Goal: Transaction & Acquisition: Purchase product/service

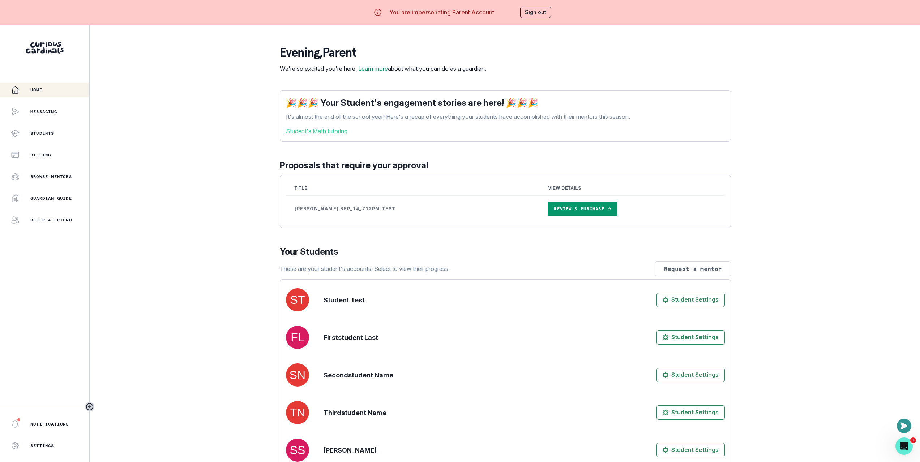
click at [210, 106] on div "Home Messaging Students Billing Browse Mentors Guardian Guide Refer a friend No…" at bounding box center [460, 256] width 920 height 462
click at [37, 110] on p "Messaging" at bounding box center [43, 112] width 27 height 6
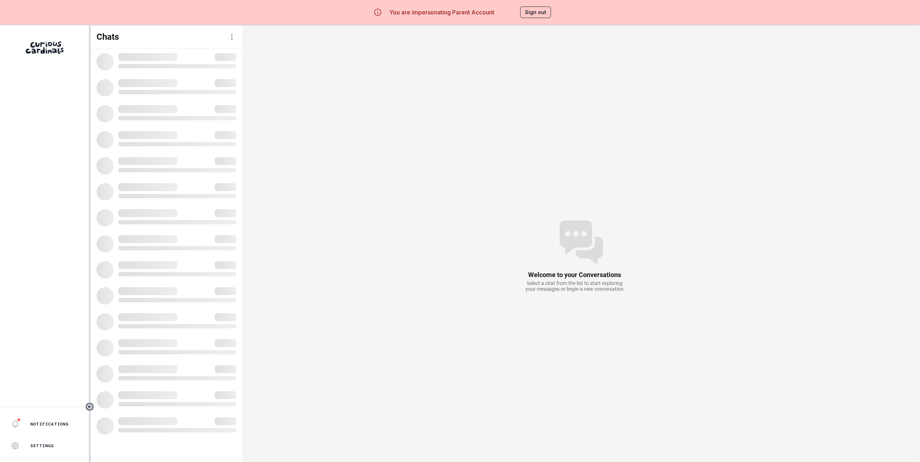
scroll to position [5, 0]
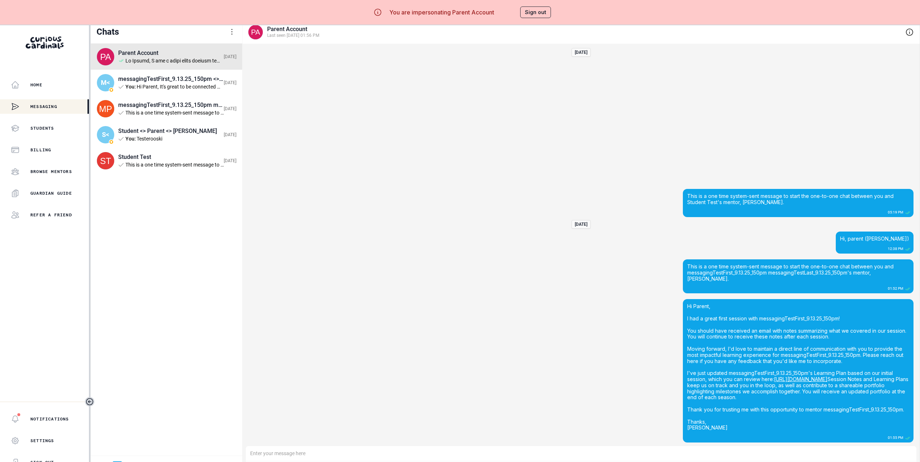
click at [53, 86] on div "Home" at bounding box center [50, 85] width 78 height 9
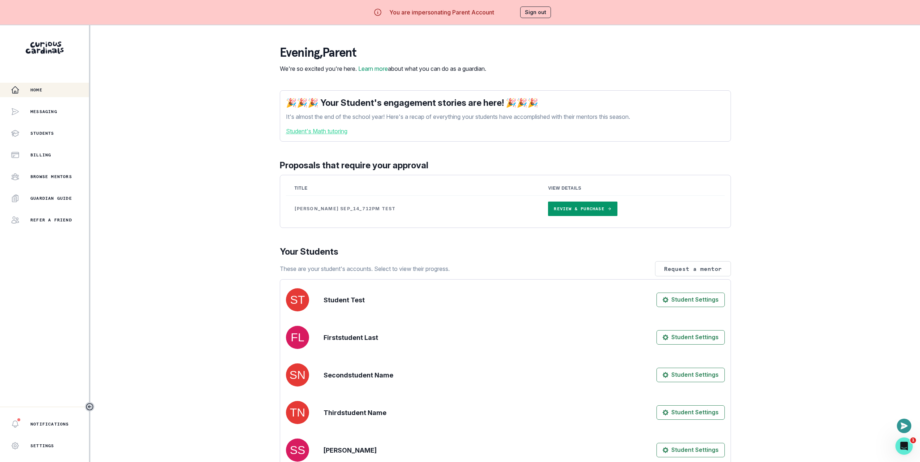
click at [202, 80] on div "Home Messaging Students Billing Browse Mentors Guardian Guide Refer a friend No…" at bounding box center [460, 256] width 920 height 462
drag, startPoint x: 845, startPoint y: 89, endPoint x: 789, endPoint y: 44, distance: 71.2
click at [843, 87] on div "Home Messaging Students Billing Browse Mentors Guardian Guide Refer a friend No…" at bounding box center [460, 256] width 920 height 462
click at [559, 216] on link "Review & Purchase" at bounding box center [582, 209] width 69 height 14
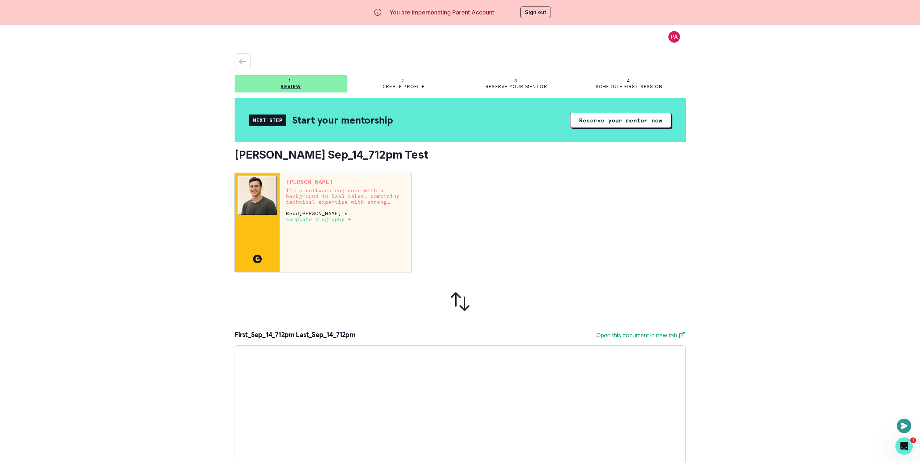
click at [568, 226] on div at bounding box center [551, 223] width 268 height 100
click at [609, 121] on button "Reserve your mentor now" at bounding box center [620, 120] width 101 height 15
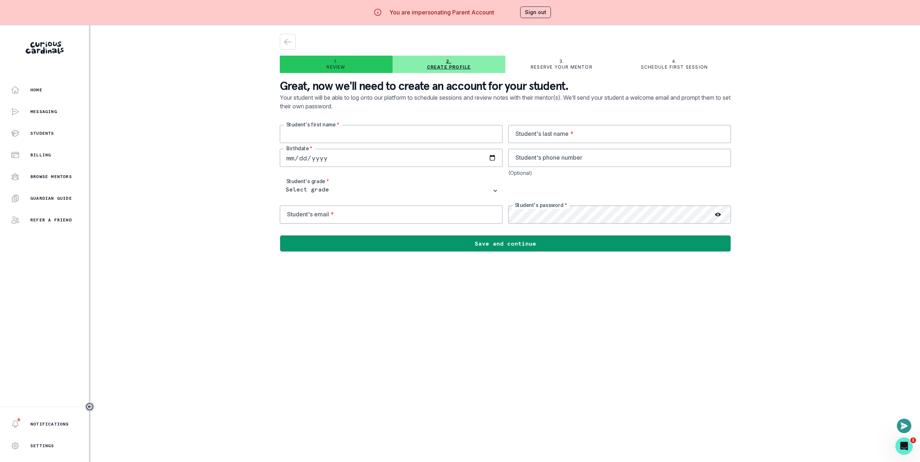
click at [398, 140] on input "text" at bounding box center [391, 134] width 223 height 18
type input "[PERSON_NAME]"
type input "[DATE]"
select select "5th Grade"
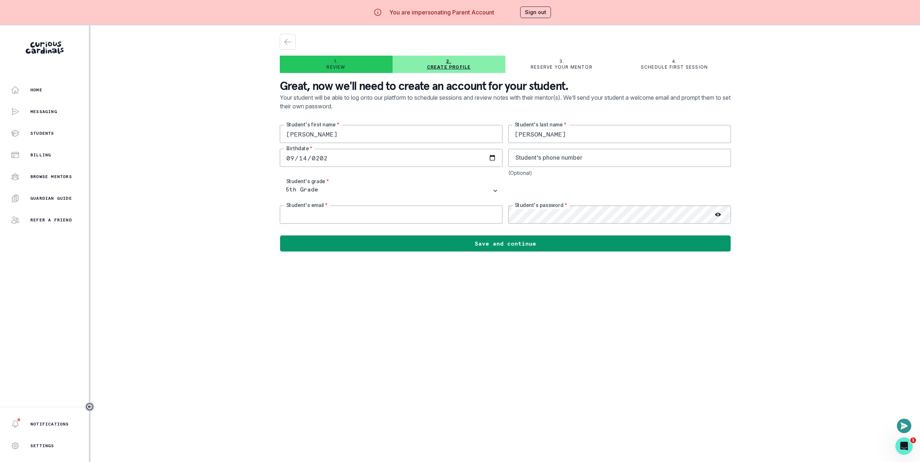
click at [389, 210] on input "email" at bounding box center [391, 215] width 223 height 18
click at [392, 214] on input "email" at bounding box center [391, 215] width 223 height 18
paste input "[PERSON_NAME] Sep_14_712pm Test"
type input "[EMAIL_ADDRESS][DOMAIN_NAME]"
click at [883, 179] on div "Home Messaging Students Billing Browse Mentors Guardian Guide Refer a friend No…" at bounding box center [460, 256] width 920 height 462
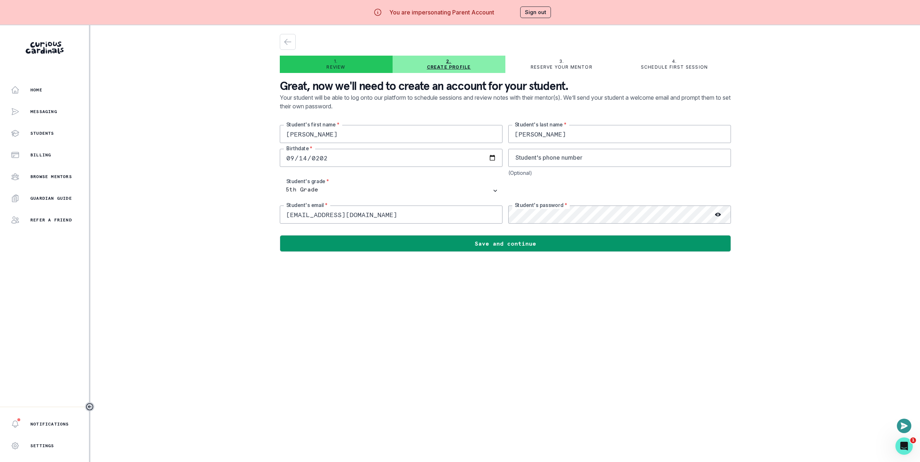
click at [842, 85] on div "Home Messaging Students Billing Browse Mentors Guardian Guide Refer a friend No…" at bounding box center [460, 256] width 920 height 462
drag, startPoint x: 807, startPoint y: 163, endPoint x: 808, endPoint y: 117, distance: 45.9
click at [808, 159] on div "Home Messaging Students Billing Browse Mentors Guardian Guide Refer a friend No…" at bounding box center [460, 256] width 920 height 462
click at [831, 157] on div "Home Messaging Students Billing Browse Mentors Guardian Guide Refer a friend No…" at bounding box center [460, 256] width 920 height 462
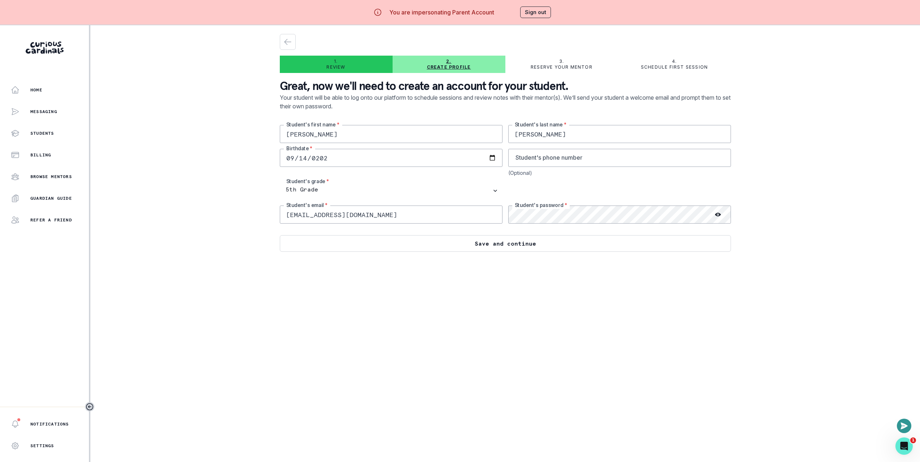
click at [592, 243] on button "Save and continue" at bounding box center [505, 243] width 451 height 17
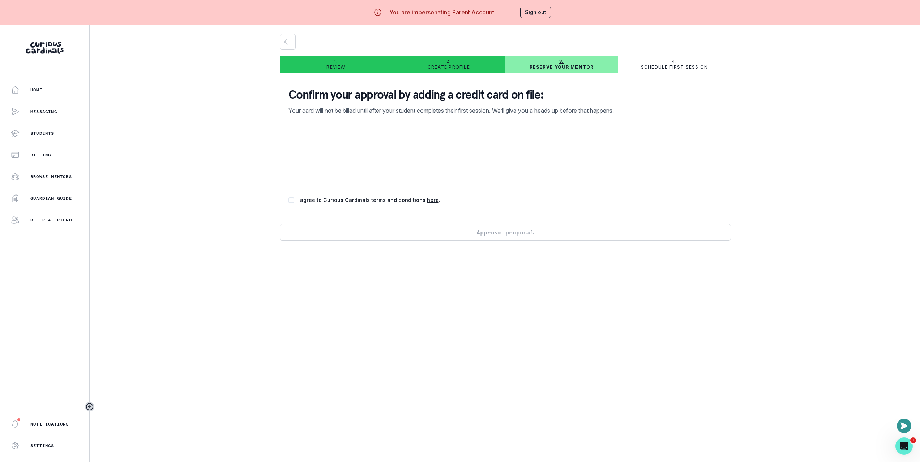
drag, startPoint x: 288, startPoint y: 198, endPoint x: 293, endPoint y: 198, distance: 5.4
click at [288, 198] on div "Confirm your approval by adding a credit card on file: Your card will not be bi…" at bounding box center [505, 151] width 451 height 145
click at [294, 198] on span at bounding box center [291, 200] width 6 height 6
click at [288, 200] on input "checkbox" at bounding box center [288, 200] width 0 height 0
checkbox input "true"
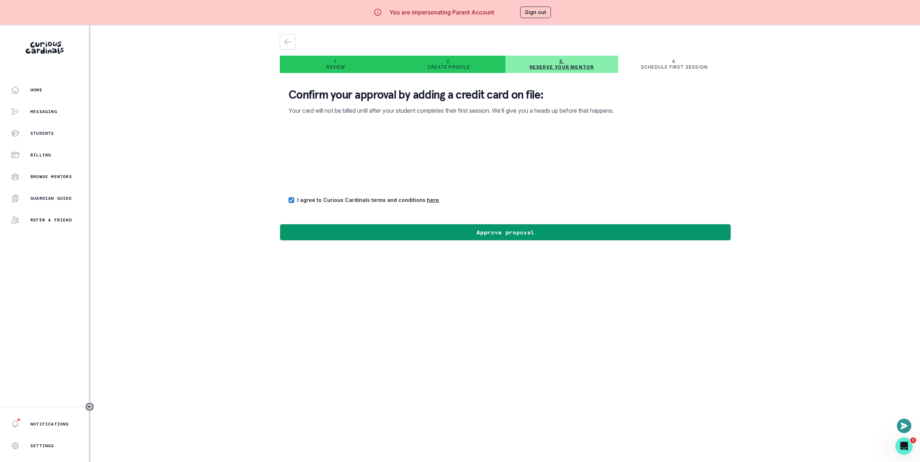
click at [304, 223] on div "Confirm your approval by adding a credit card on file: Your card will not be bi…" at bounding box center [505, 151] width 451 height 145
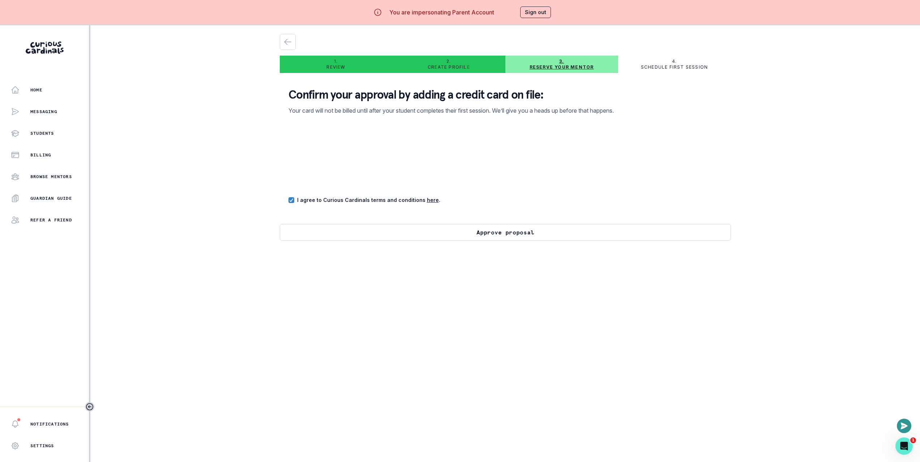
click at [309, 229] on button "Approve proposal" at bounding box center [505, 232] width 451 height 17
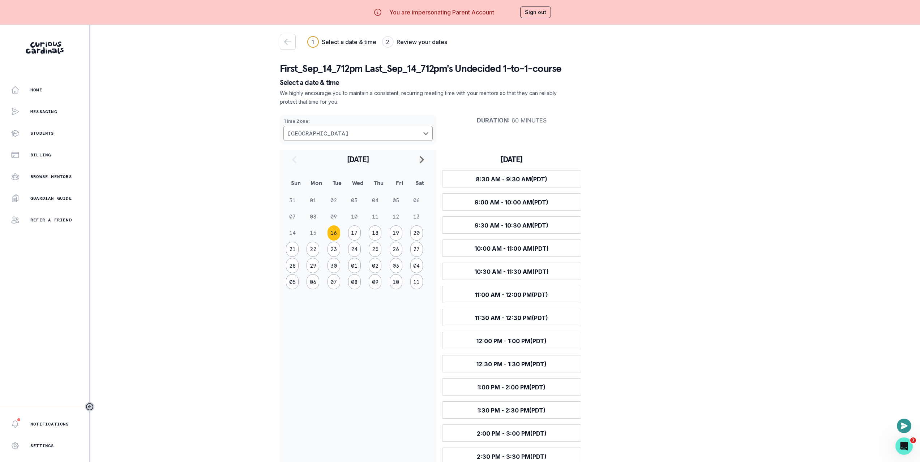
click at [697, 244] on div "Time Zone : [GEOGRAPHIC_DATA] Duration : 60 minutes [DATE] Sun Mon Tue Wed Thu …" at bounding box center [505, 310] width 451 height 402
click at [692, 205] on div "Time Zone : [GEOGRAPHIC_DATA] Duration : 60 minutes [DATE] Sun Mon Tue Wed Thu …" at bounding box center [505, 310] width 451 height 402
click at [908, 427] on button "Open or close messaging widget" at bounding box center [904, 426] width 14 height 14
click at [905, 425] on icon "Open or close messaging widget" at bounding box center [904, 426] width 7 height 7
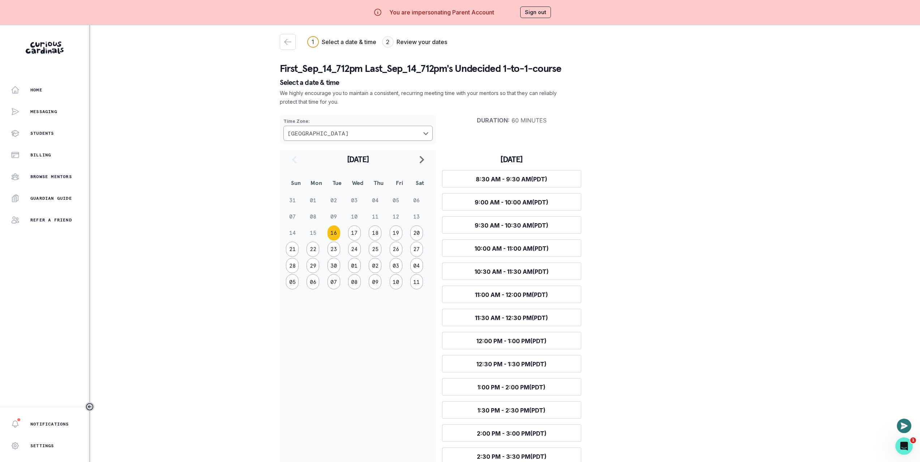
click at [900, 427] on icon "Open or close messaging widget" at bounding box center [904, 426] width 9 height 9
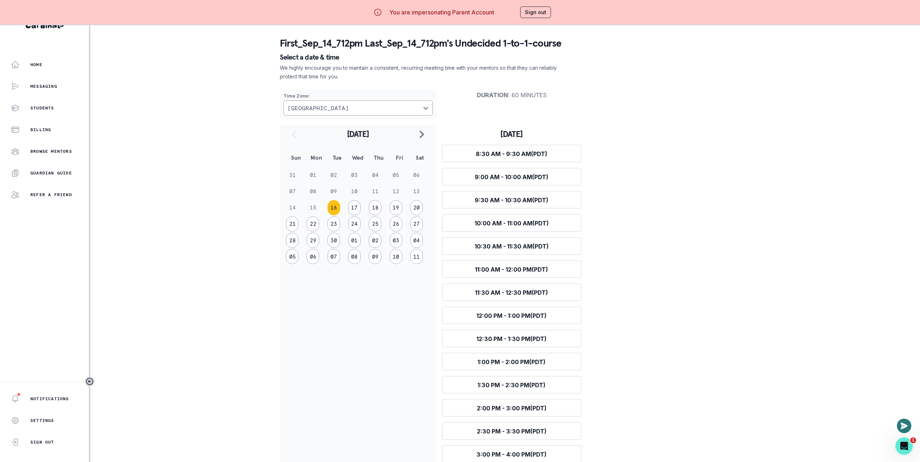
scroll to position [31, 0]
click at [902, 425] on icon "Open or close messaging widget" at bounding box center [904, 426] width 7 height 7
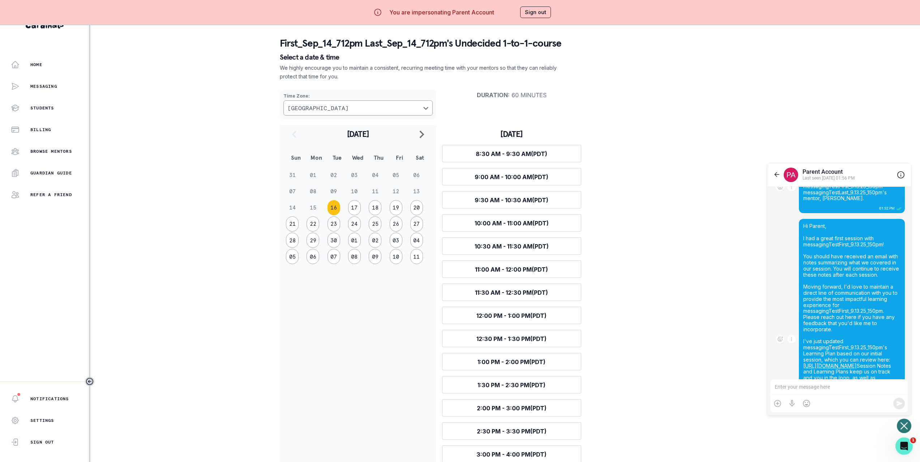
scroll to position [213, 0]
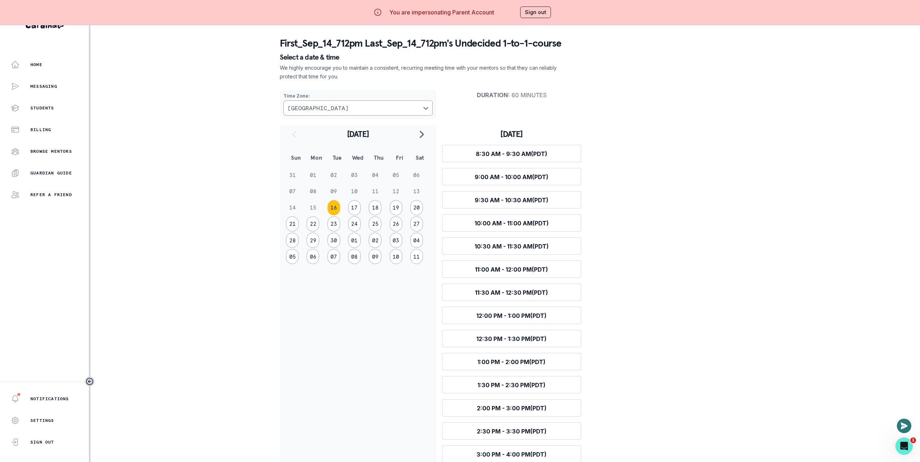
click at [899, 427] on button "Open or close messaging widget" at bounding box center [904, 426] width 14 height 14
click at [900, 425] on icon "Open or close messaging widget" at bounding box center [904, 426] width 9 height 9
click at [901, 425] on icon "Open or close messaging widget" at bounding box center [904, 426] width 7 height 7
drag, startPoint x: 899, startPoint y: 414, endPoint x: 902, endPoint y: 425, distance: 11.6
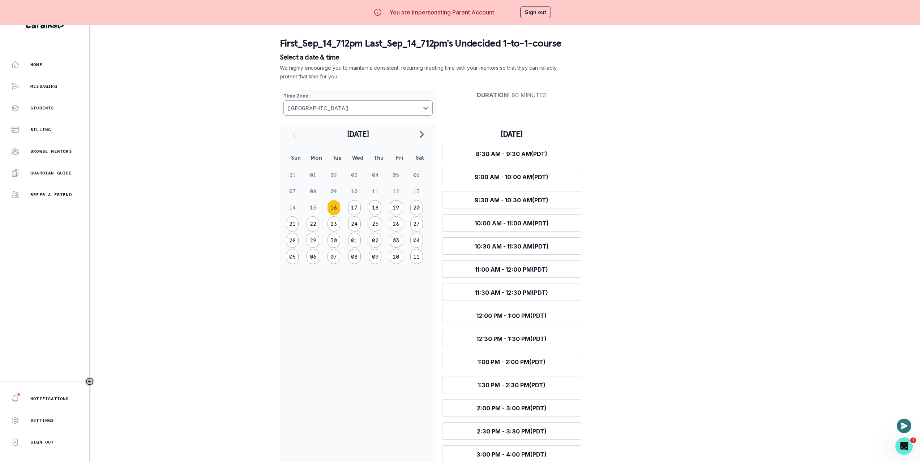
click at [900, 418] on div "Home Messaging Students Billing Browse Mentors Guardian Guide Refer a friend No…" at bounding box center [460, 231] width 920 height 462
click at [901, 427] on icon "Open or close messaging widget" at bounding box center [904, 426] width 7 height 7
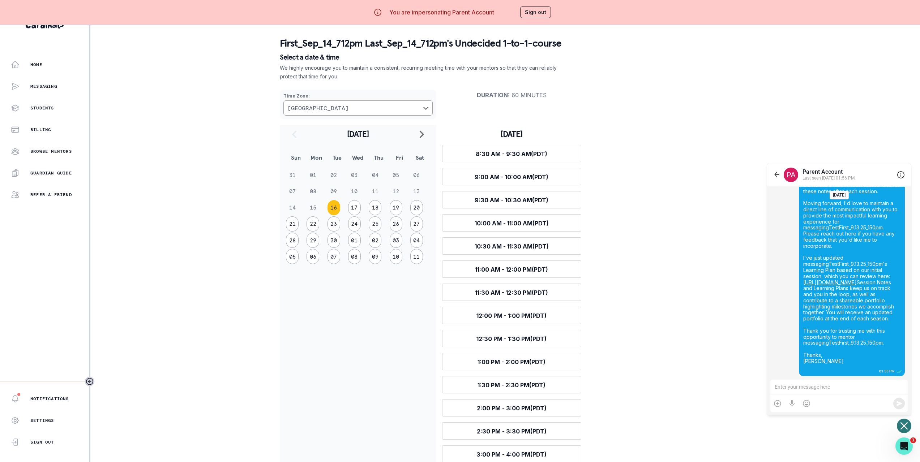
click at [903, 427] on icon "Open or close messaging widget" at bounding box center [903, 426] width 7 height 7
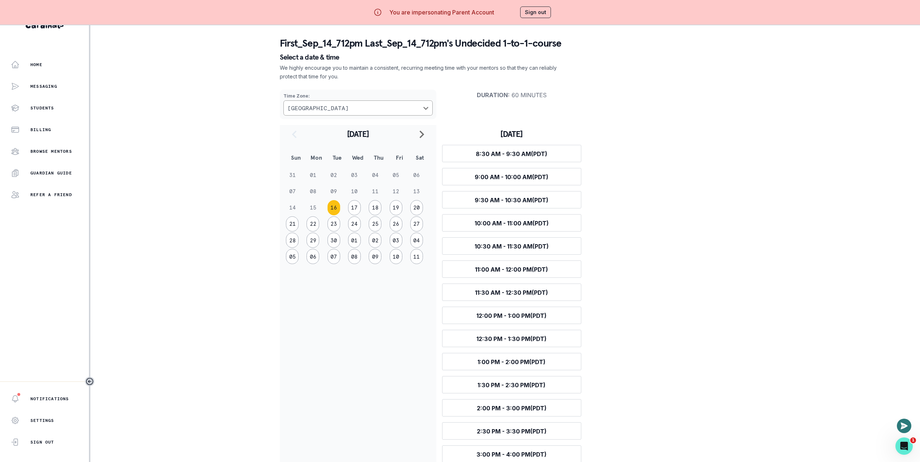
click at [903, 427] on icon "Open or close messaging widget" at bounding box center [904, 426] width 7 height 7
click at [903, 426] on icon "Open or close messaging widget" at bounding box center [904, 426] width 7 height 7
